Goal: Task Accomplishment & Management: Use online tool/utility

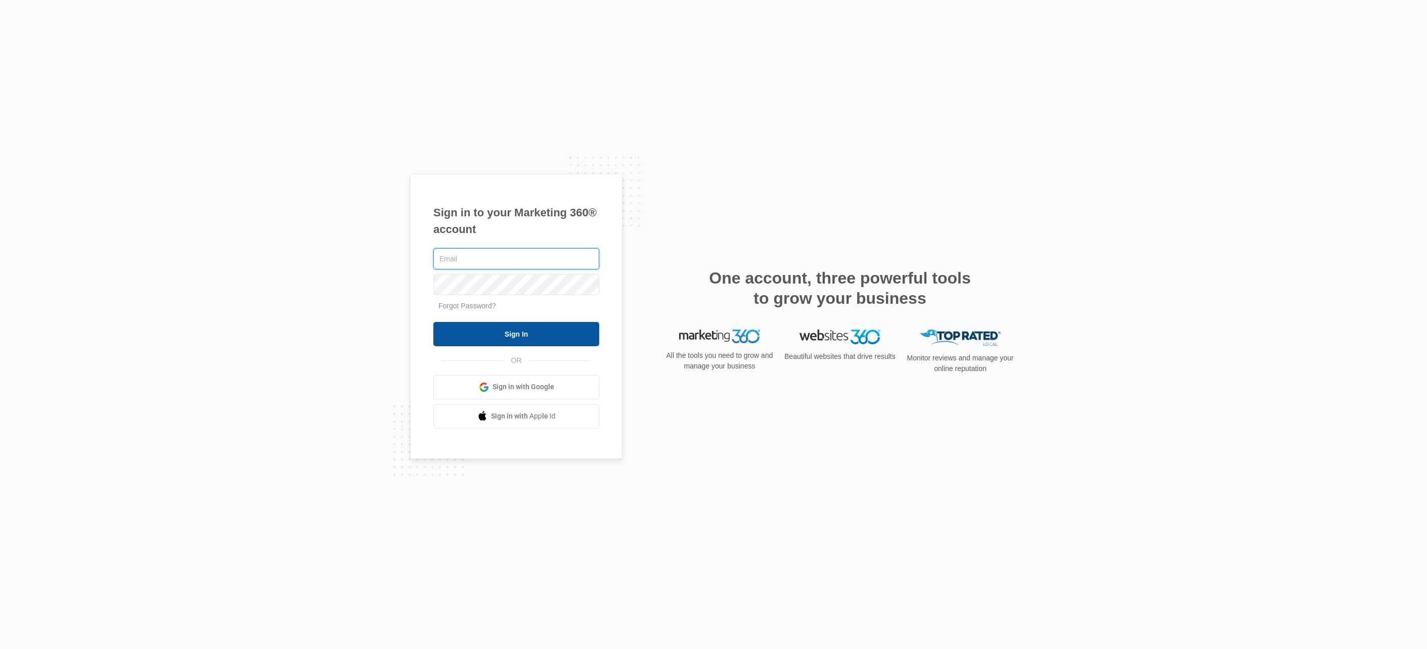
type input "[EMAIL_ADDRESS][DOMAIN_NAME]"
click at [538, 326] on input "Sign In" at bounding box center [516, 334] width 166 height 24
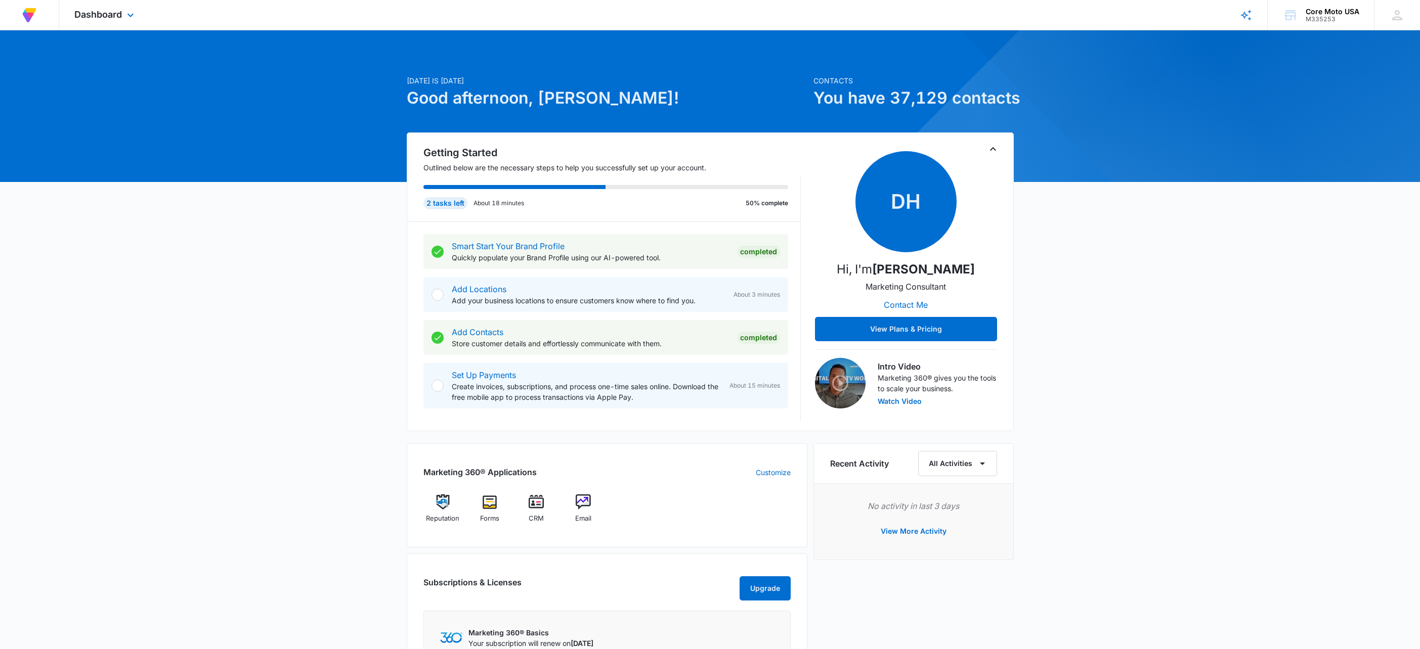
click at [33, 17] on img at bounding box center [29, 15] width 18 height 18
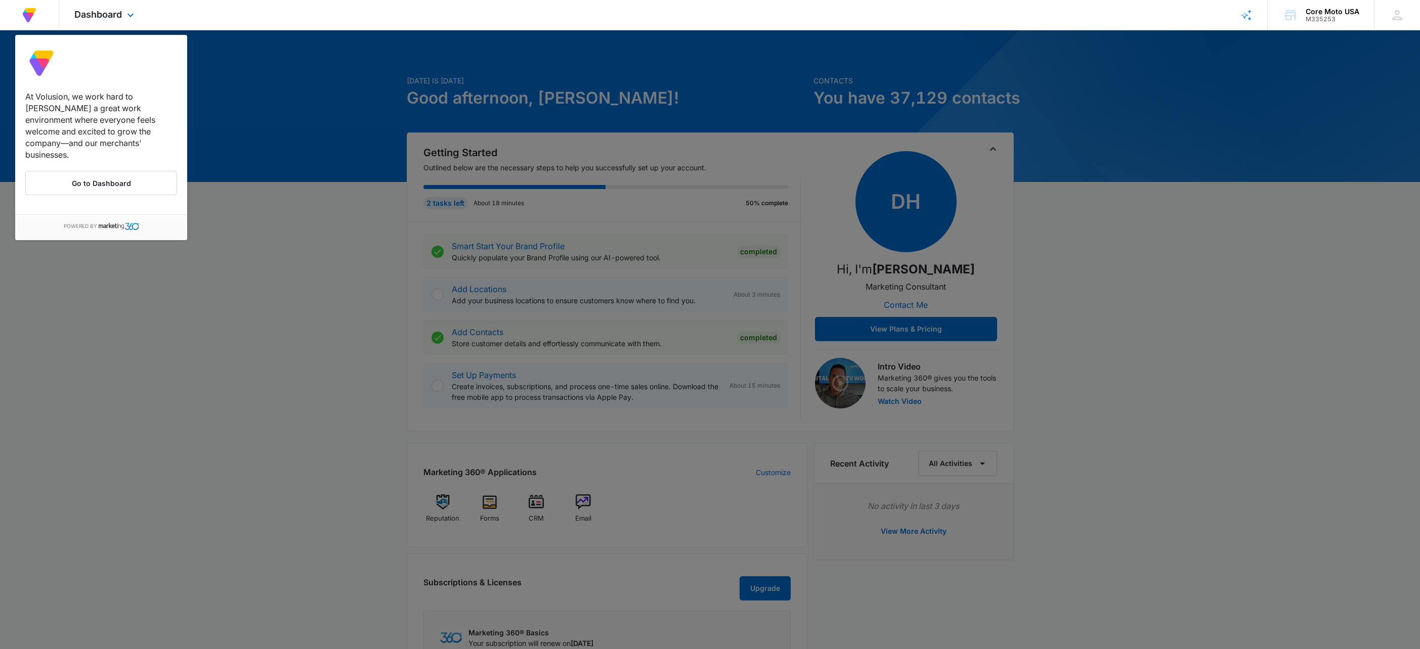
click at [122, 12] on div "Dashboard Apps Reputation Forms CRM Email Files Brand Settings" at bounding box center [105, 15] width 93 height 30
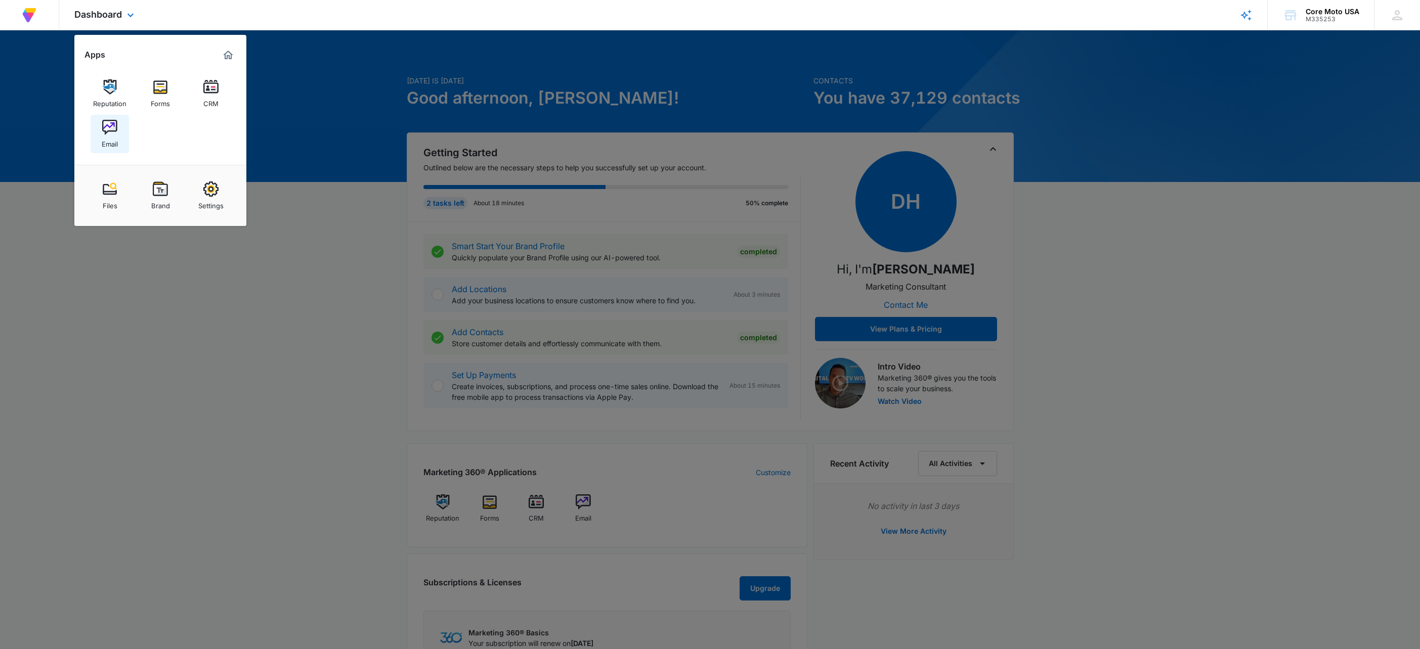
click at [106, 127] on img at bounding box center [109, 127] width 15 height 15
